Goal: Task Accomplishment & Management: Use online tool/utility

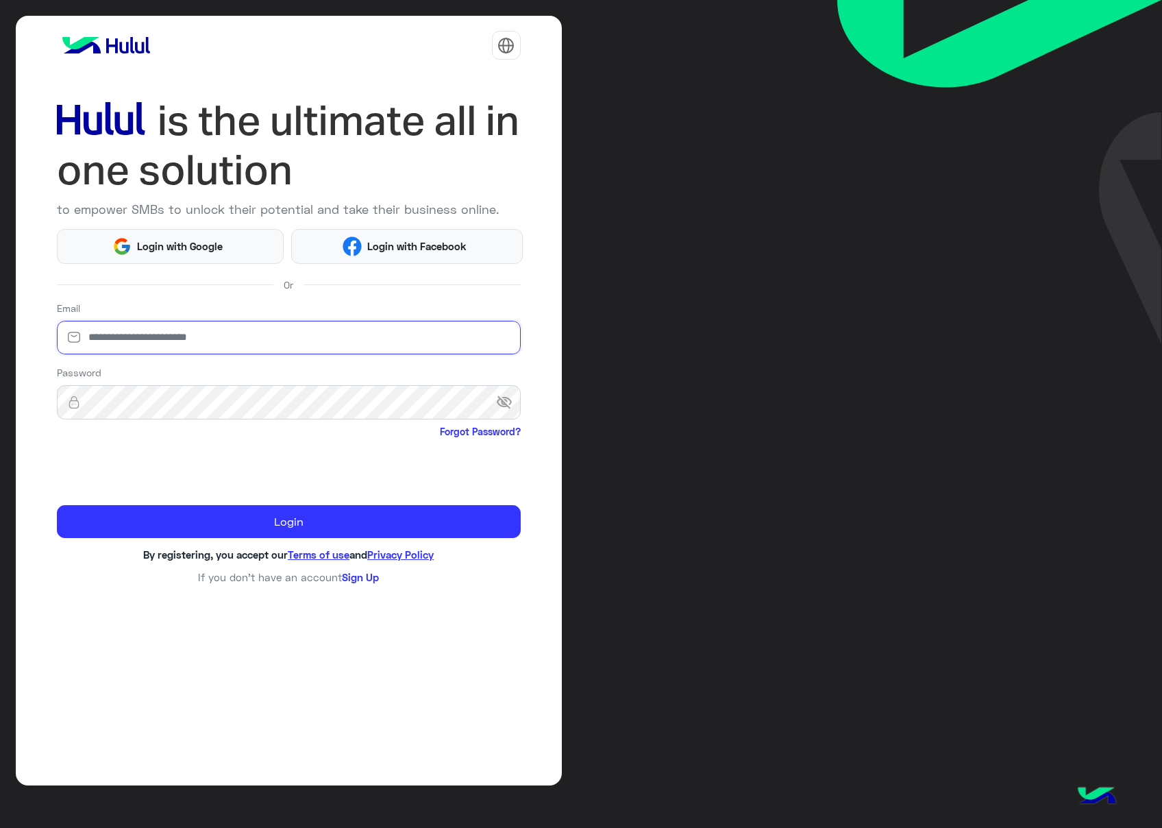
click at [195, 343] on input "email" at bounding box center [289, 338] width 464 height 34
type input "**********"
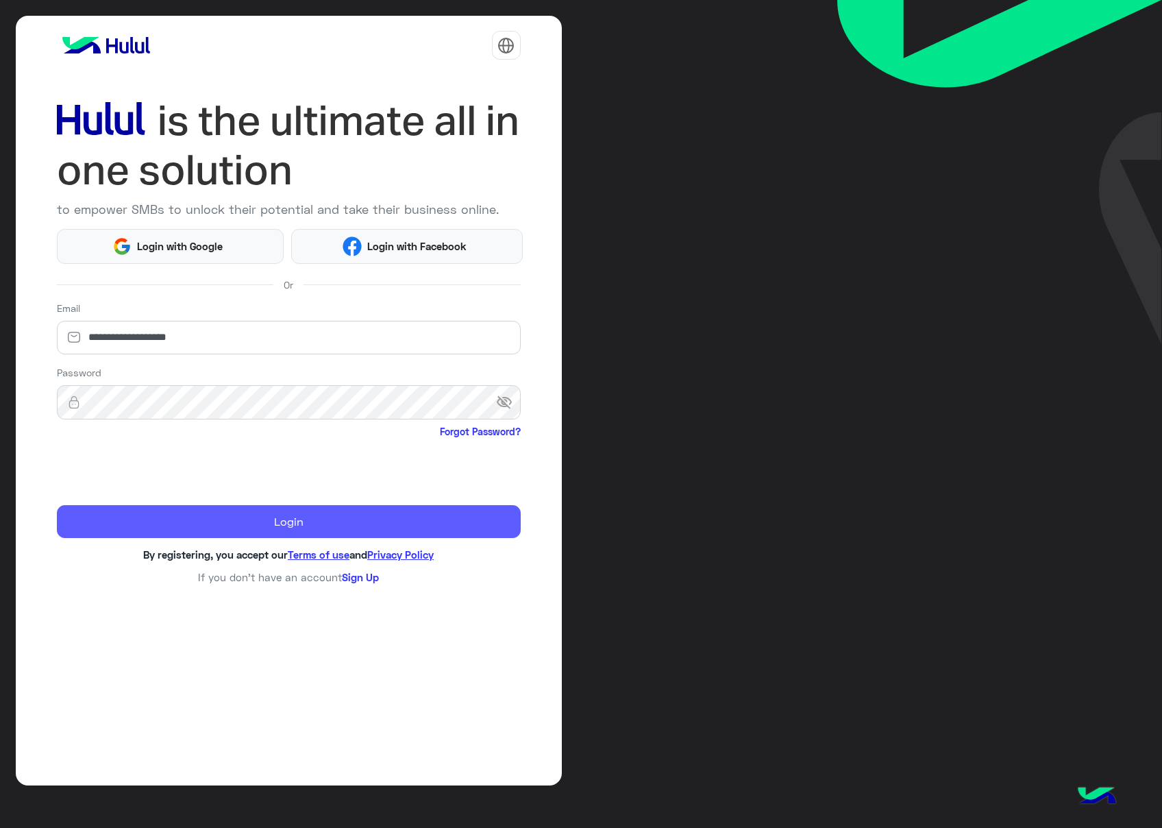
click at [203, 526] on button "Login" at bounding box center [289, 521] width 464 height 33
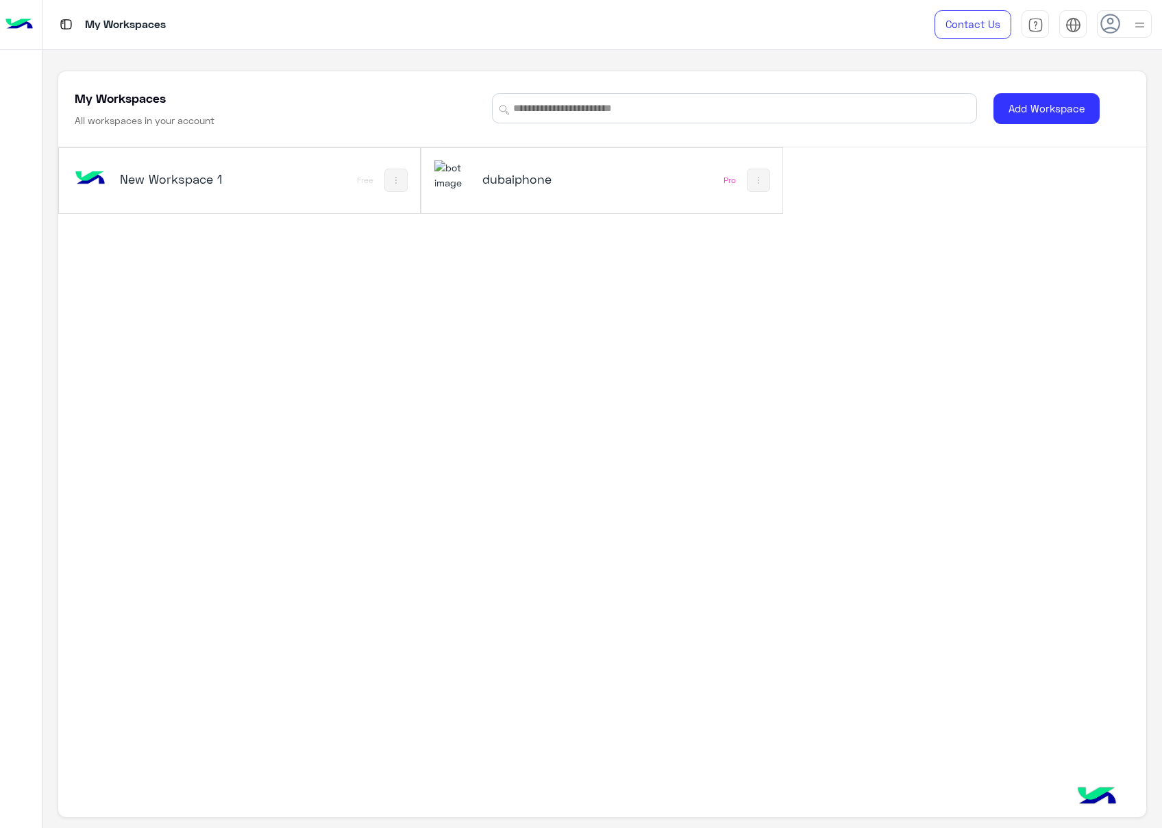
click at [1122, 32] on div at bounding box center [1124, 23] width 55 height 27
click at [522, 182] on h5 "dubaiphone" at bounding box center [543, 179] width 121 height 16
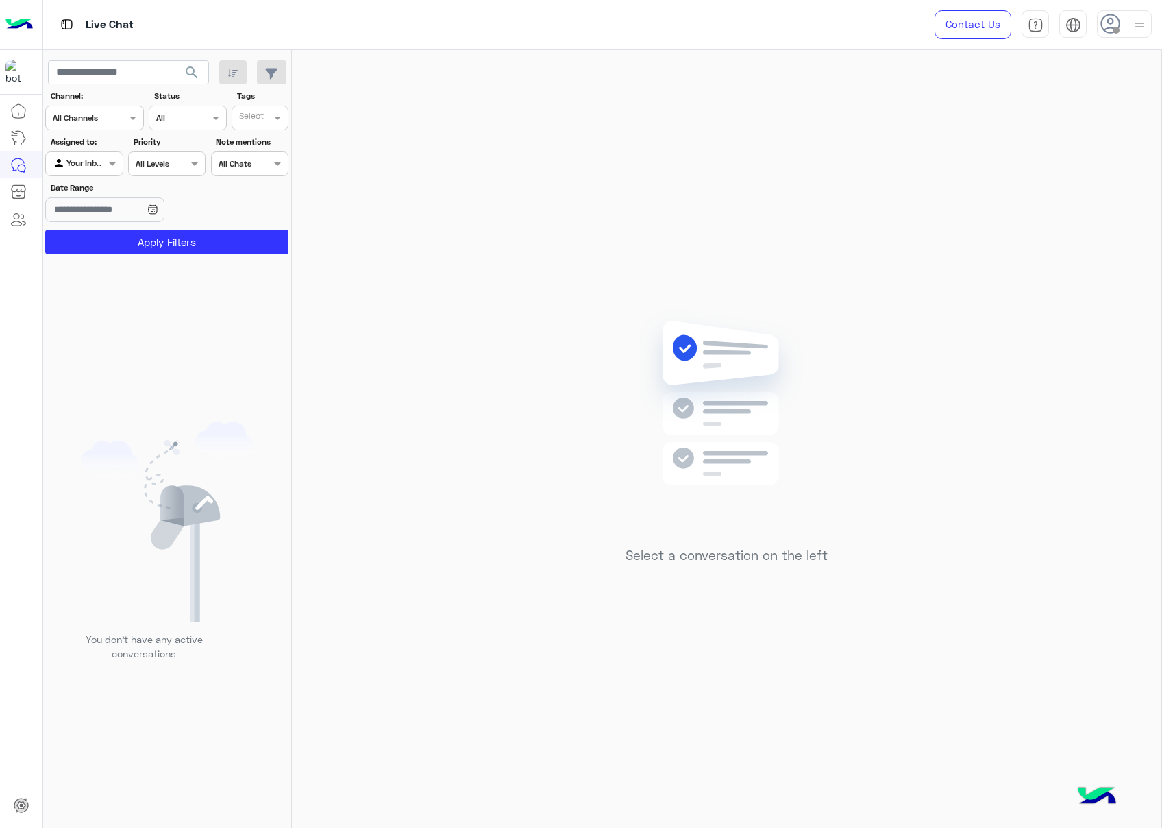
click at [1102, 23] on use at bounding box center [1111, 24] width 20 height 20
click at [1071, 159] on label "Busy" at bounding box center [1066, 165] width 149 height 25
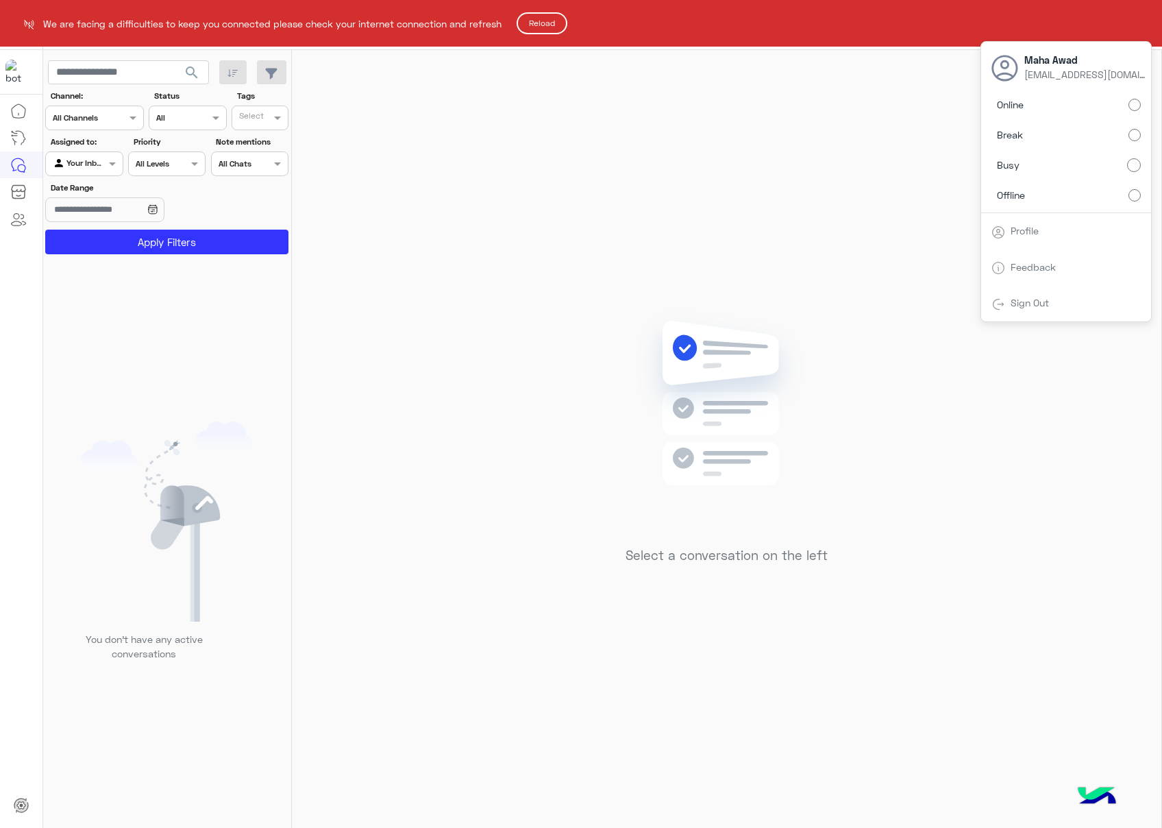
click at [546, 25] on button "Reload" at bounding box center [542, 23] width 51 height 22
